Goal: Task Accomplishment & Management: Use online tool/utility

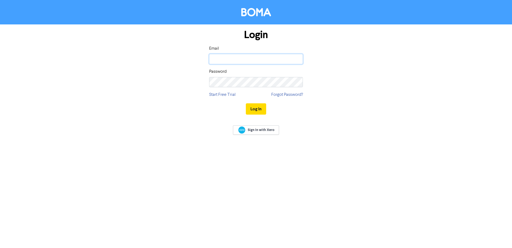
click at [249, 59] on input "email" at bounding box center [256, 59] width 94 height 10
paste input "[EMAIL_ADDRESS][DOMAIN_NAME]"
type input "[EMAIL_ADDRESS][DOMAIN_NAME]"
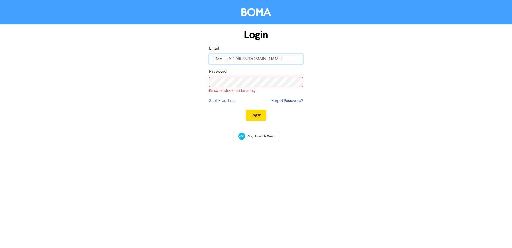
drag, startPoint x: 223, startPoint y: 59, endPoint x: 202, endPoint y: 61, distance: 21.6
click at [202, 61] on div "Login Email [EMAIL_ADDRESS][DOMAIN_NAME] Password Password should not be empty …" at bounding box center [256, 75] width 306 height 102
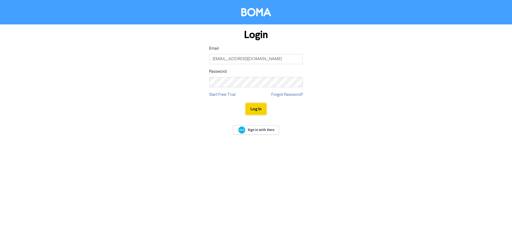
click at [256, 107] on button "Log In" at bounding box center [256, 108] width 20 height 11
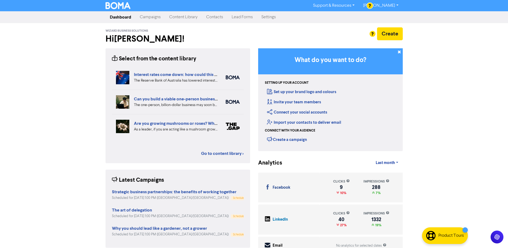
click at [444, 196] on div "Support & Resources Video Tutorials FAQ & Guides Marketing Education [PERSON_NA…" at bounding box center [254, 124] width 508 height 248
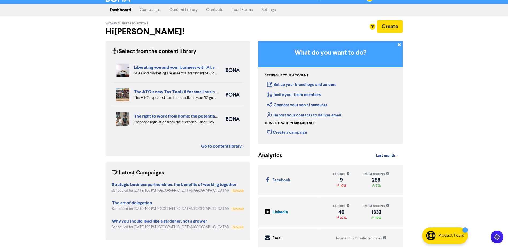
scroll to position [9, 0]
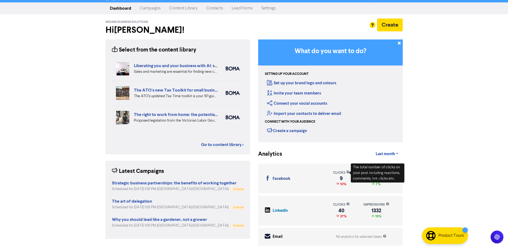
click at [278, 181] on div "Facebook" at bounding box center [282, 179] width 18 height 6
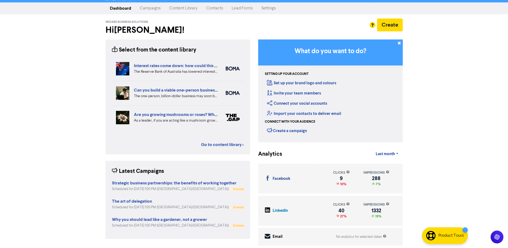
click at [149, 7] on link "Campaigns" at bounding box center [150, 8] width 29 height 11
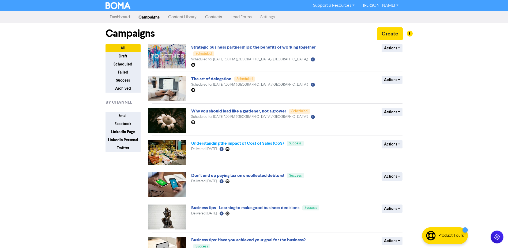
click at [220, 144] on link "Understanding the impact of Cost of Sales (CoS)" at bounding box center [237, 142] width 93 height 5
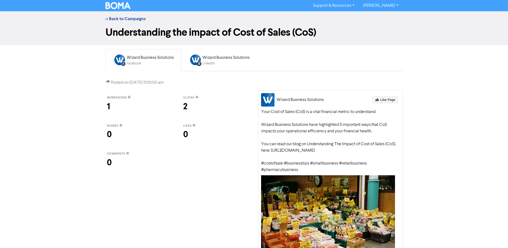
click at [138, 60] on div "Wizard Business Solutions" at bounding box center [150, 57] width 47 height 6
